Goal: Navigation & Orientation: Understand site structure

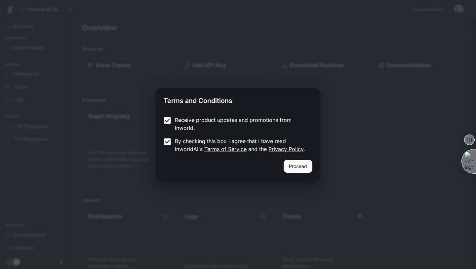
click at [298, 171] on button "Proceed" at bounding box center [298, 165] width 29 height 13
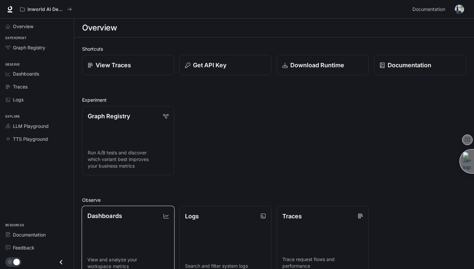
scroll to position [113, 0]
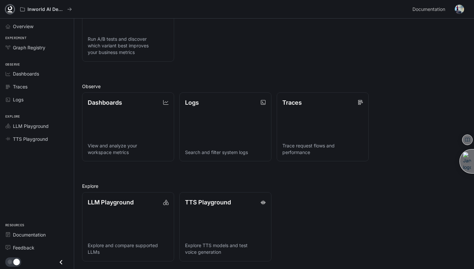
click at [8, 11] on icon at bounding box center [10, 11] width 5 height 1
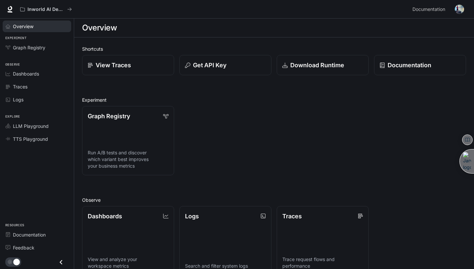
click at [19, 25] on span "Overview" at bounding box center [23, 26] width 21 height 7
click at [26, 27] on span "Overview" at bounding box center [23, 26] width 21 height 7
click at [29, 52] on link "Graph Registry" at bounding box center [37, 48] width 68 height 12
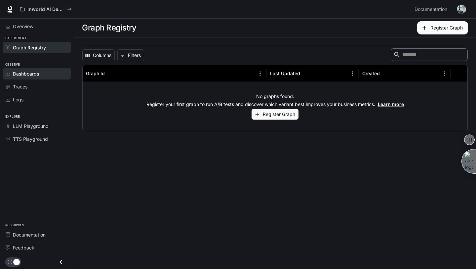
click at [30, 76] on span "Dashboards" at bounding box center [26, 73] width 26 height 7
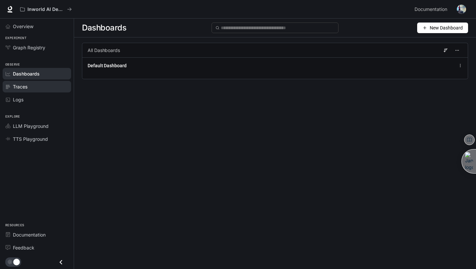
click at [30, 87] on div "Traces" at bounding box center [40, 86] width 55 height 7
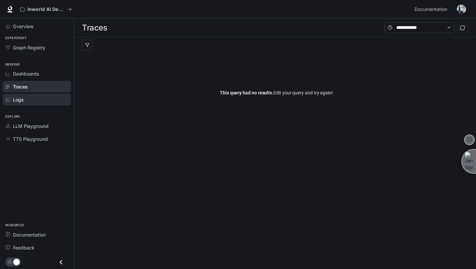
click at [30, 100] on div "Logs" at bounding box center [40, 99] width 55 height 7
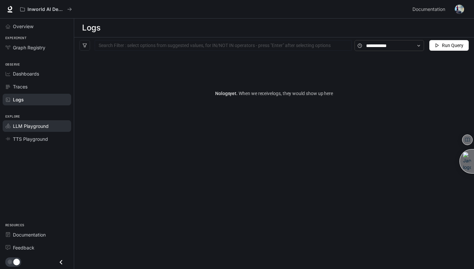
click at [33, 126] on span "LLM Playground" at bounding box center [31, 125] width 36 height 7
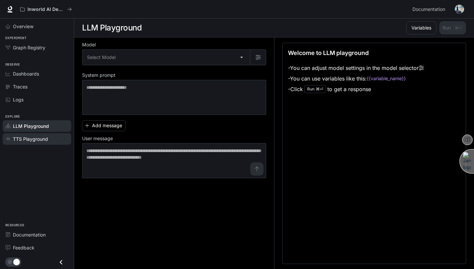
click at [39, 144] on link "TTS Playground" at bounding box center [37, 139] width 68 height 12
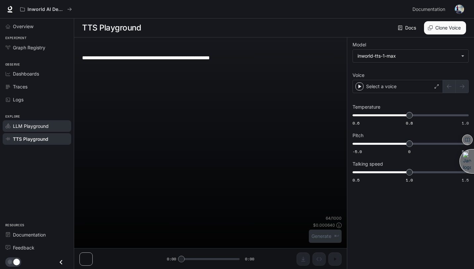
scroll to position [0, 0]
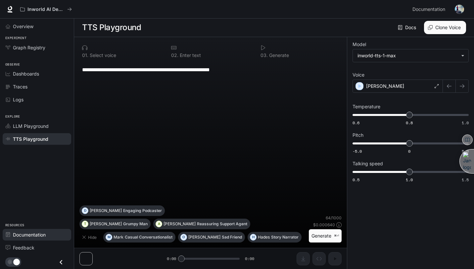
click at [20, 233] on span "Documentation" at bounding box center [29, 234] width 33 height 7
click at [41, 25] on div "Overview" at bounding box center [40, 26] width 55 height 7
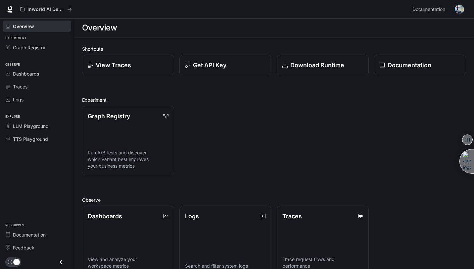
click at [460, 7] on img "button" at bounding box center [458, 9] width 9 height 9
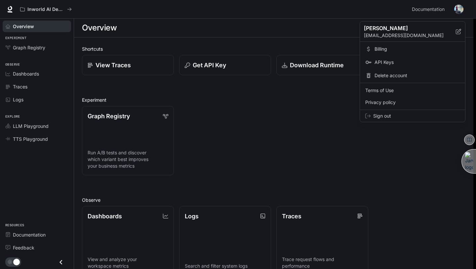
click at [460, 7] on div at bounding box center [238, 134] width 476 height 269
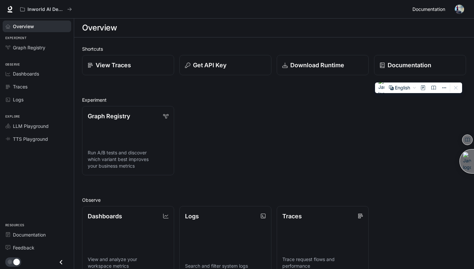
click at [434, 11] on span "Documentation" at bounding box center [428, 9] width 33 height 8
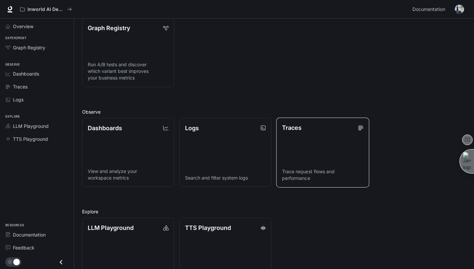
scroll to position [113, 0]
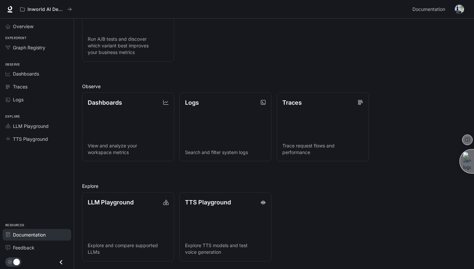
click at [47, 233] on div "Documentation" at bounding box center [40, 234] width 55 height 7
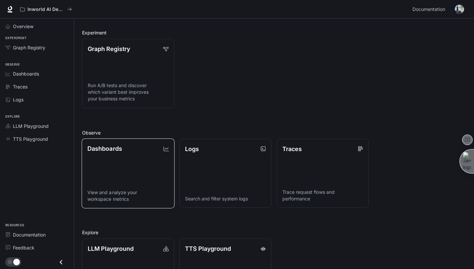
scroll to position [0, 0]
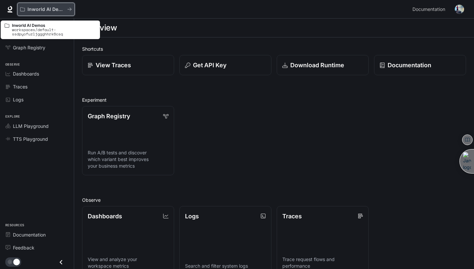
click at [38, 10] on p "Inworld AI Demos" at bounding box center [45, 10] width 37 height 6
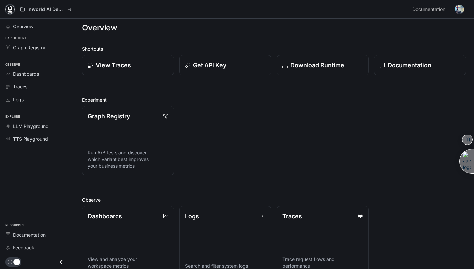
click at [9, 10] on icon at bounding box center [10, 8] width 4 height 5
click at [256, 65] on div "Get API Key" at bounding box center [225, 65] width 81 height 9
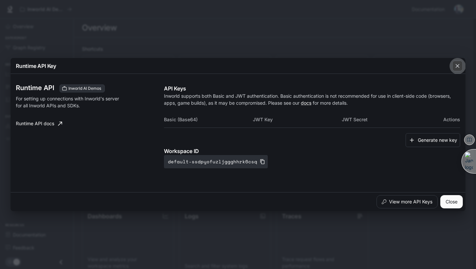
click at [458, 68] on icon "button" at bounding box center [457, 65] width 7 height 7
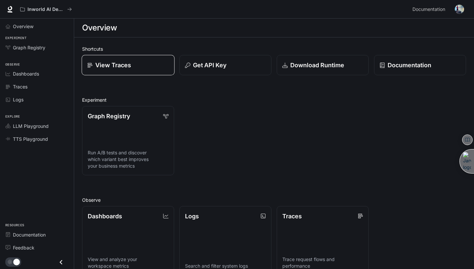
click at [148, 61] on div "View Traces" at bounding box center [127, 65] width 81 height 9
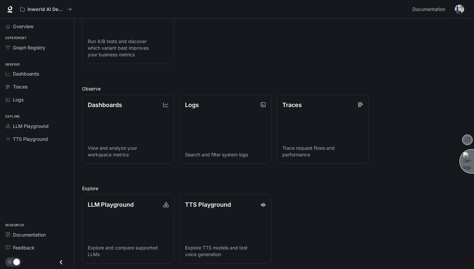
scroll to position [113, 0]
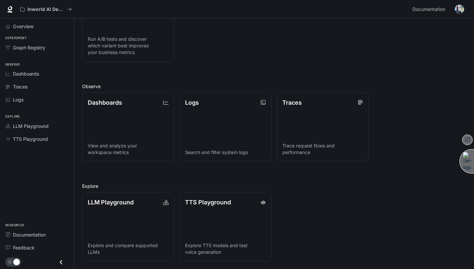
click at [58, 261] on icon "Close drawer" at bounding box center [61, 261] width 9 height 9
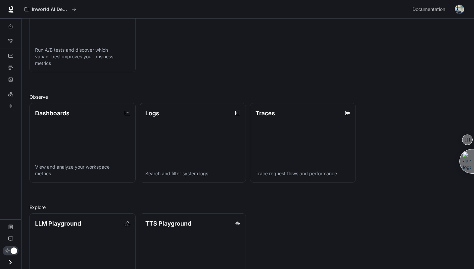
click at [13, 262] on icon "Open drawer" at bounding box center [10, 261] width 9 height 9
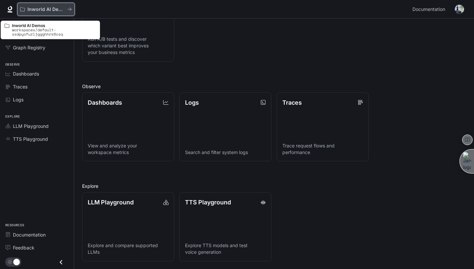
click at [22, 11] on icon "All workspaces" at bounding box center [22, 9] width 5 height 5
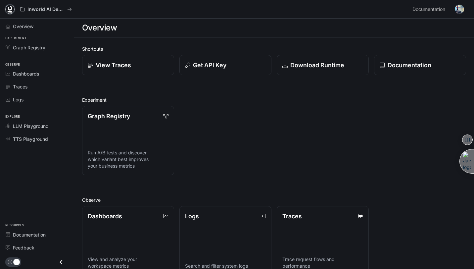
click at [9, 10] on icon at bounding box center [10, 8] width 4 height 5
